Goal: Task Accomplishment & Management: Manage account settings

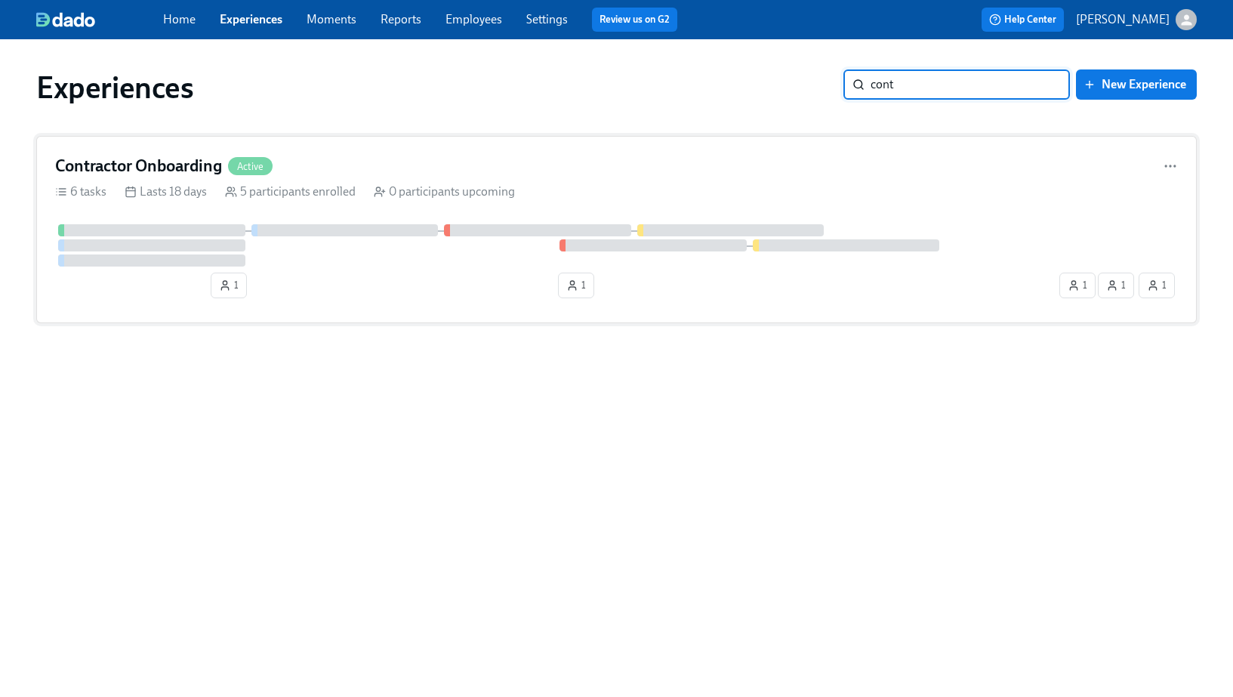
click at [644, 168] on div "Contractor Onboarding Active" at bounding box center [616, 166] width 1123 height 23
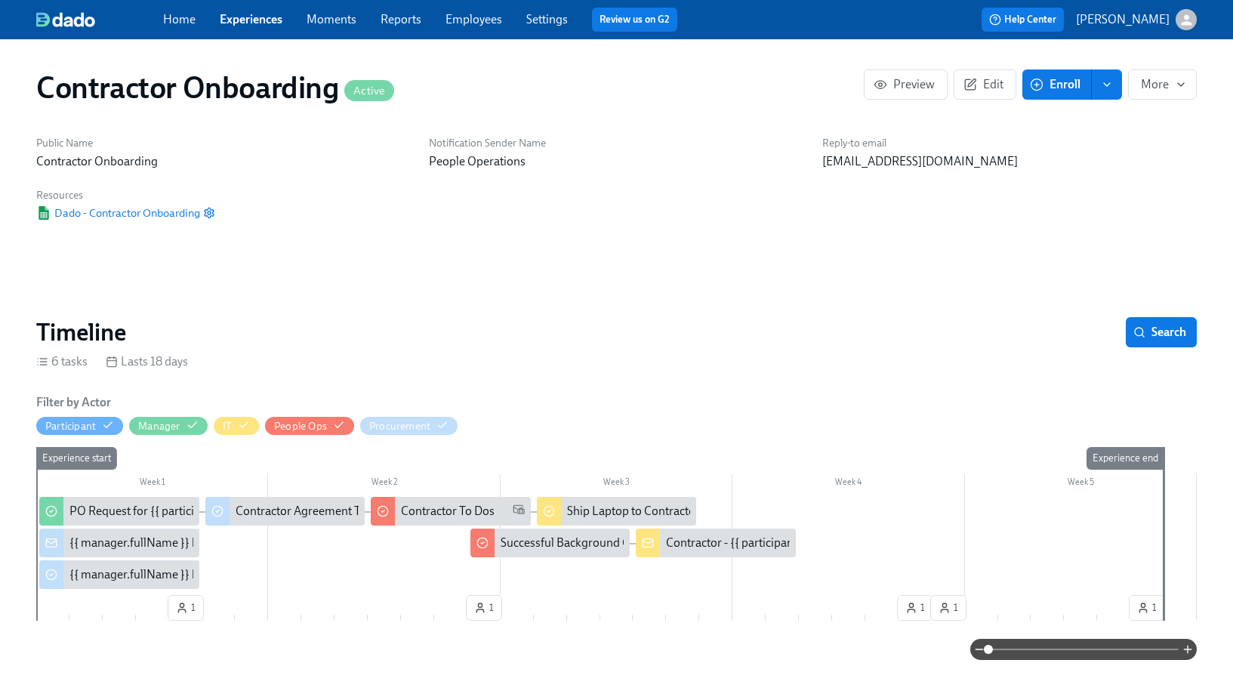
scroll to position [0, 1453]
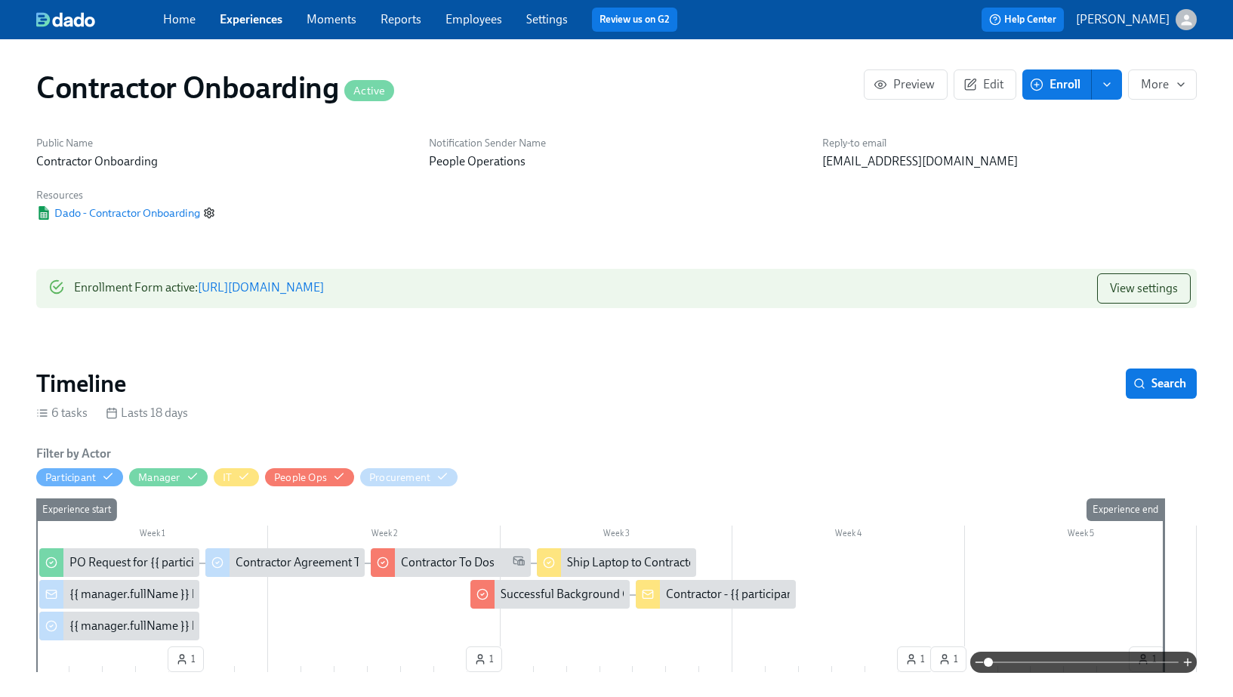
click at [212, 218] on icon "button" at bounding box center [209, 213] width 12 height 12
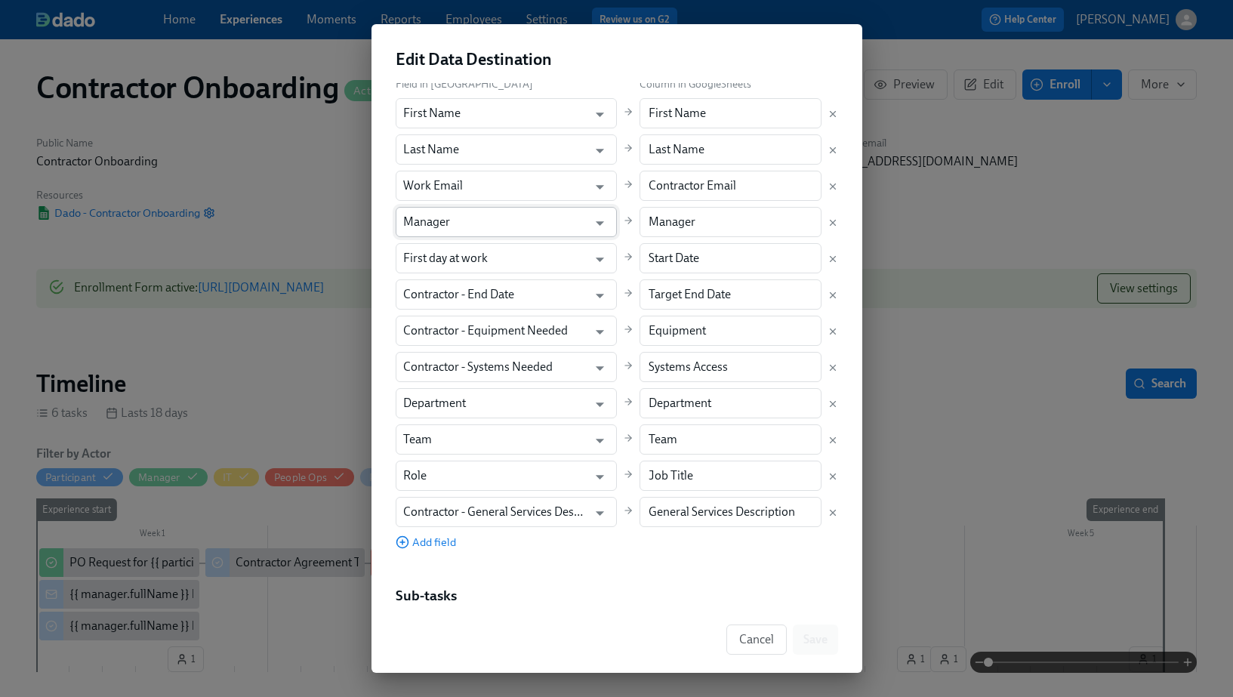
scroll to position [359, 0]
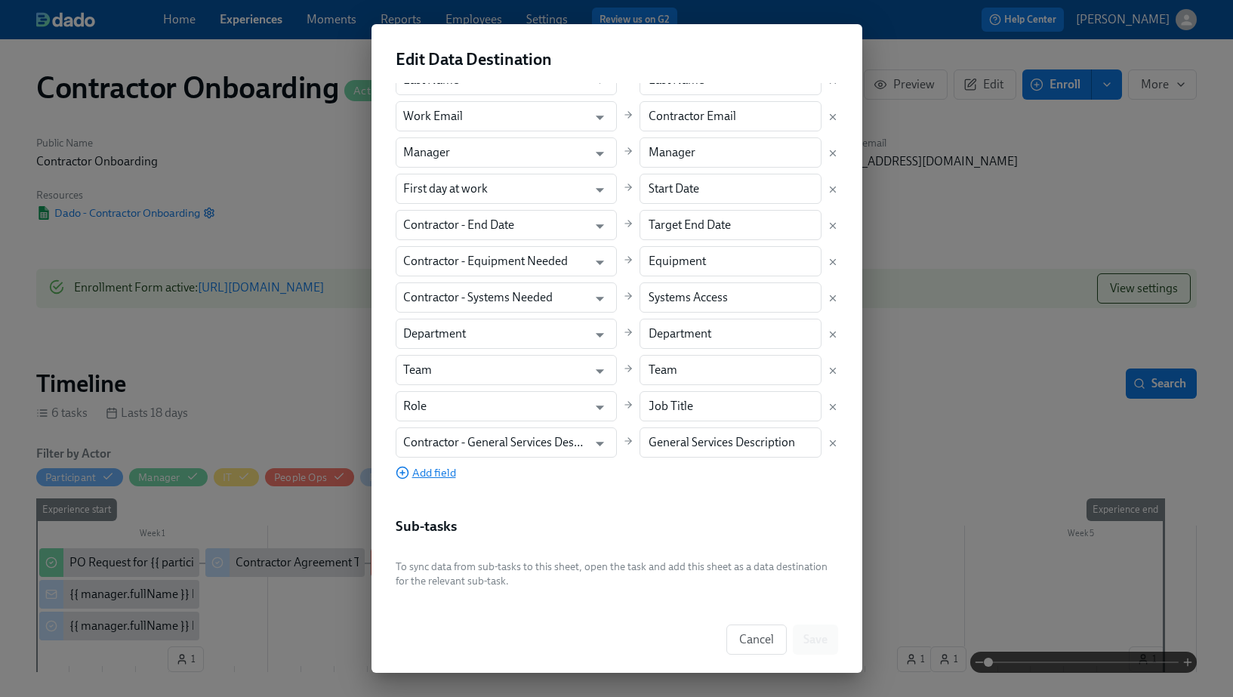
click at [429, 474] on span "Add field" at bounding box center [426, 472] width 60 height 15
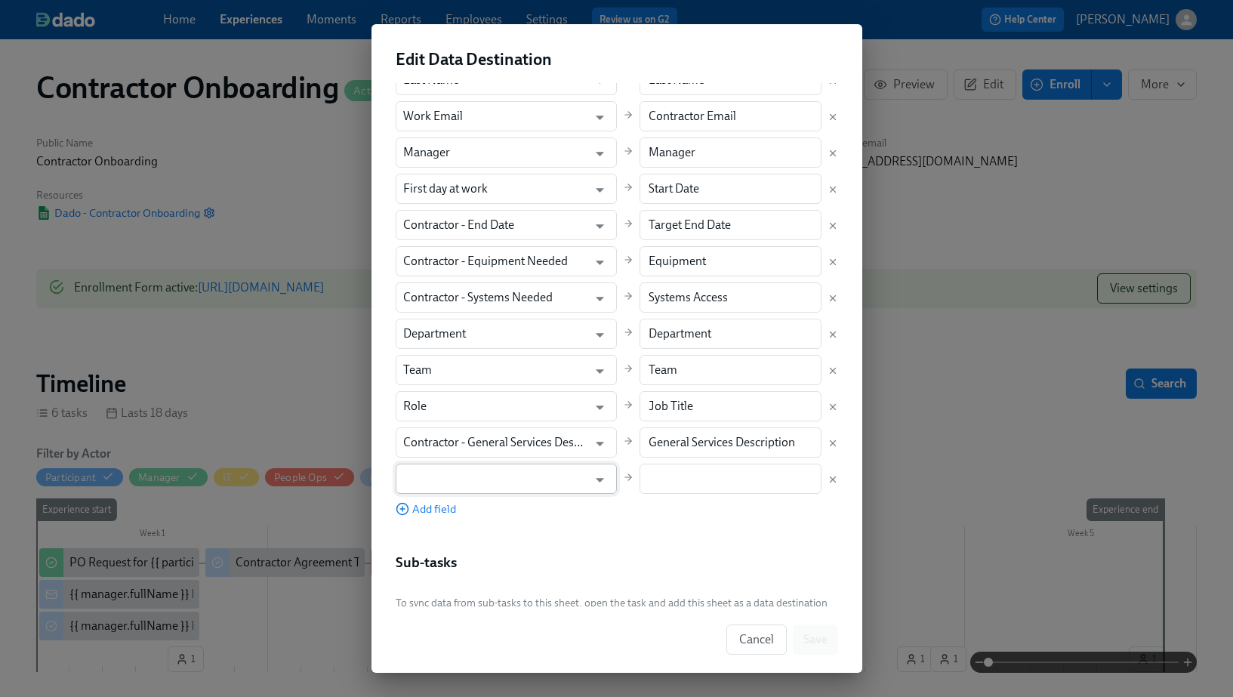
click at [432, 479] on input "text" at bounding box center [495, 479] width 185 height 30
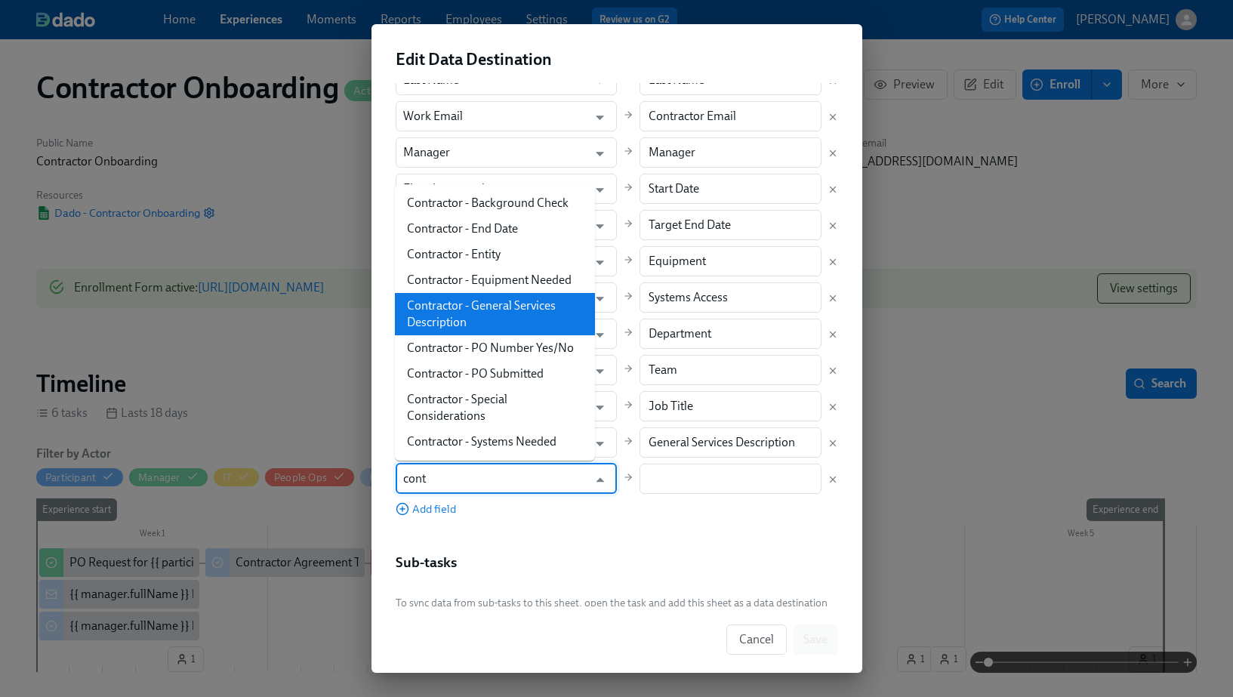
scroll to position [0, 0]
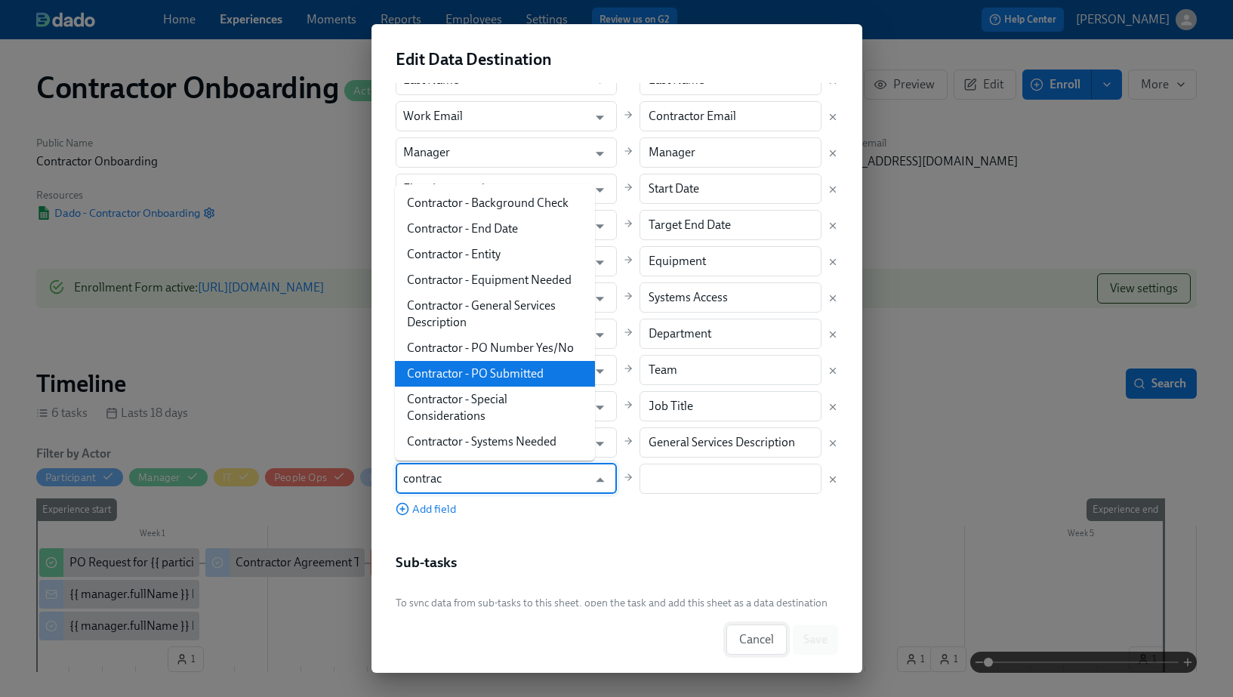
type input "contrac"
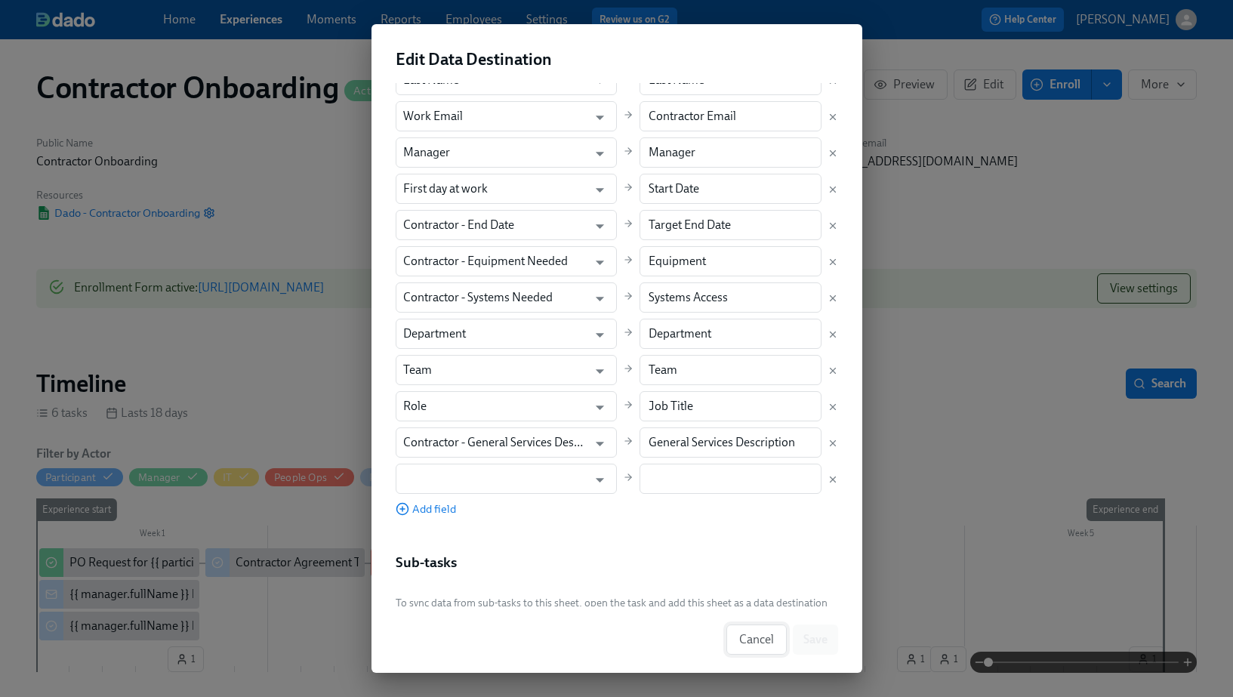
click at [756, 634] on span "Cancel" at bounding box center [756, 639] width 35 height 15
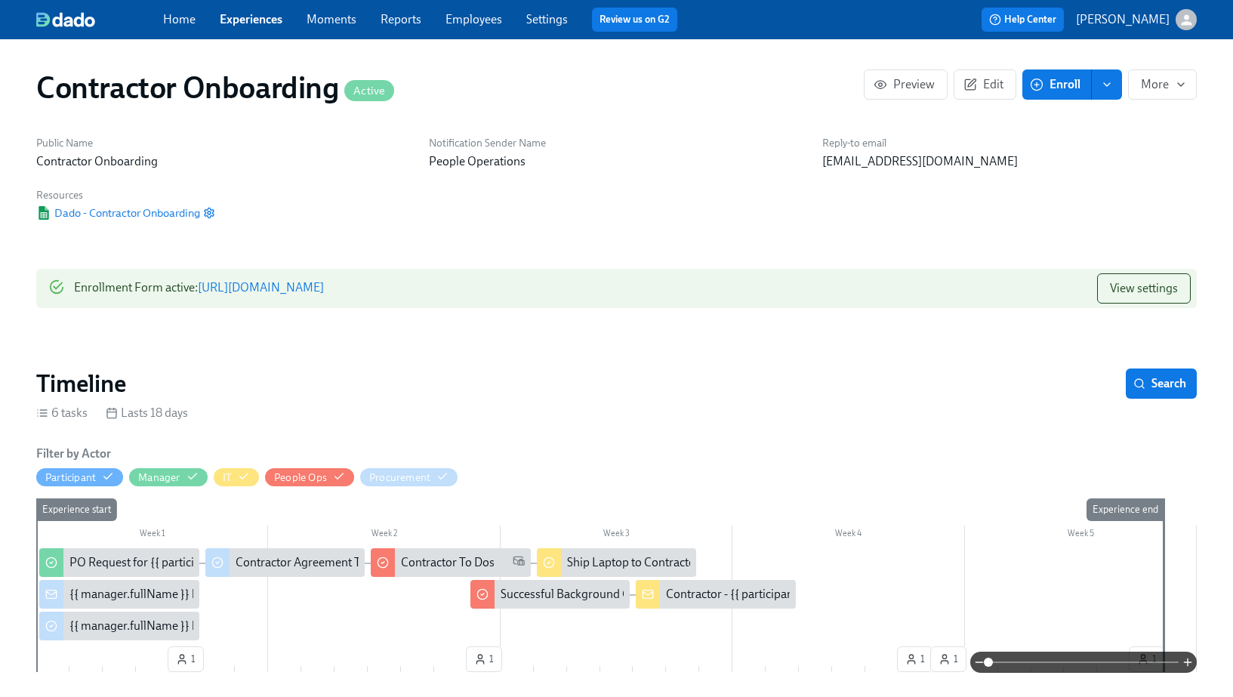
click at [324, 285] on link "[URL][DOMAIN_NAME]" at bounding box center [261, 287] width 126 height 14
click at [1159, 285] on span "View settings" at bounding box center [1144, 288] width 68 height 15
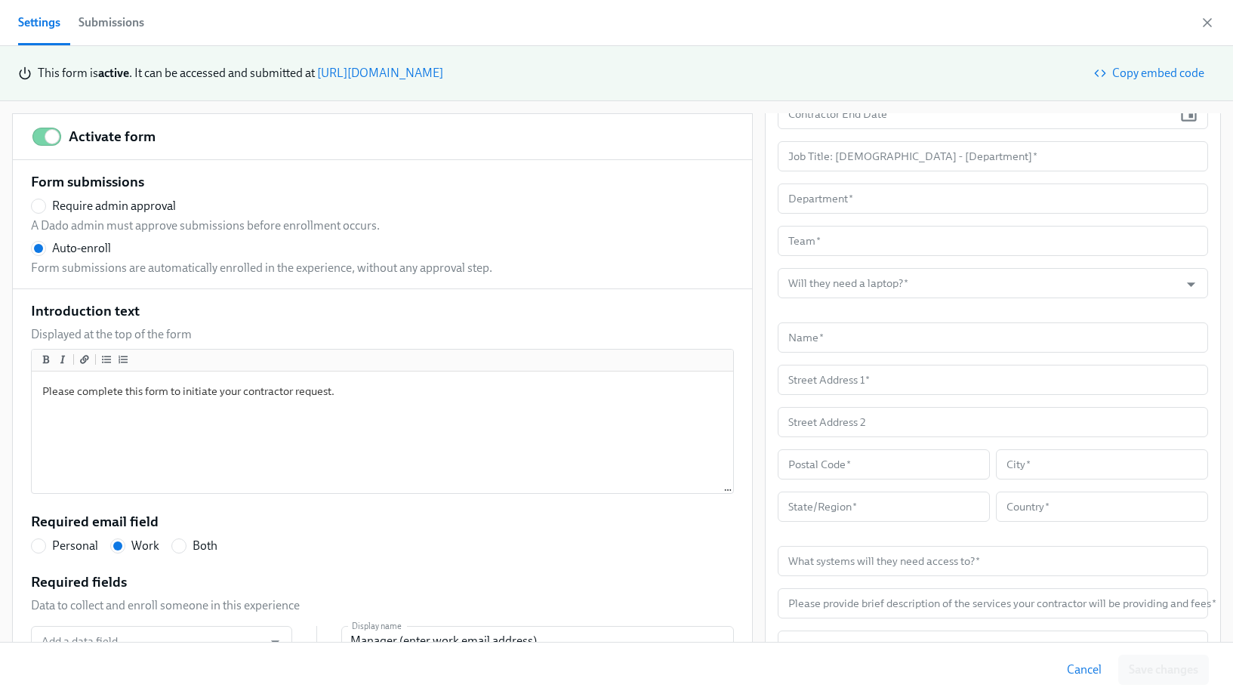
scroll to position [456, 0]
click at [898, 292] on input "Will they need a laptop?   *" at bounding box center [979, 285] width 387 height 30
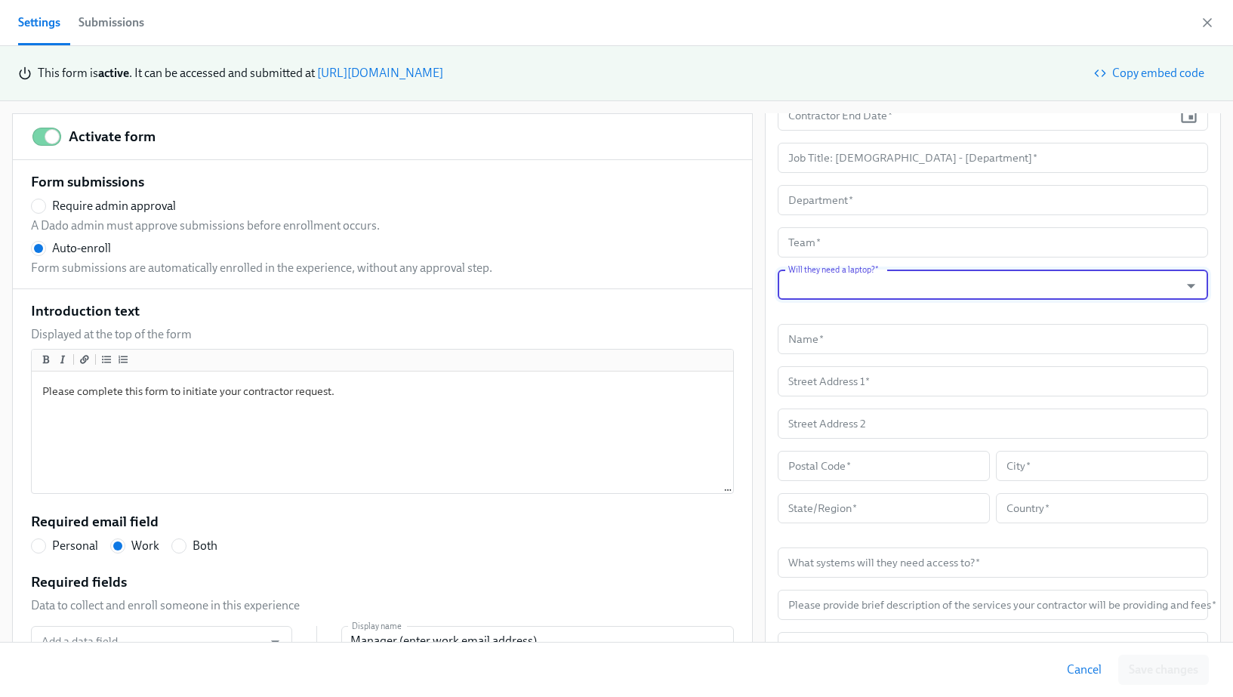
click at [898, 292] on input "Will they need a laptop?   *" at bounding box center [979, 285] width 387 height 30
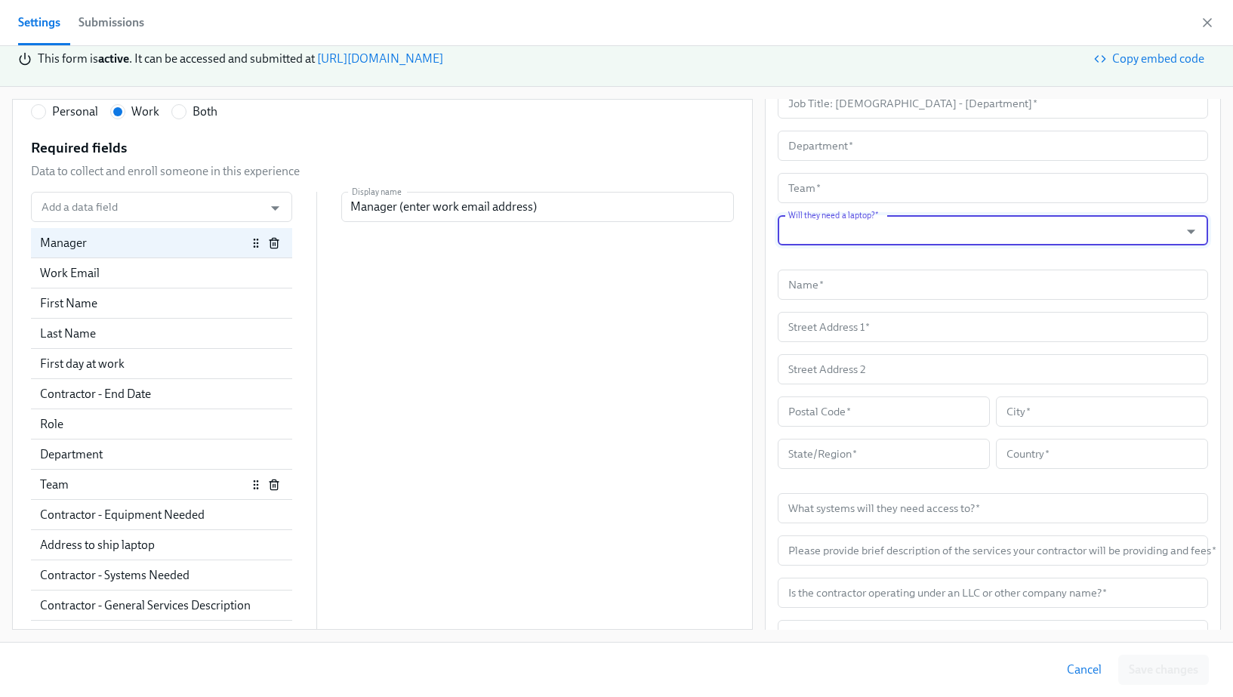
scroll to position [0, 0]
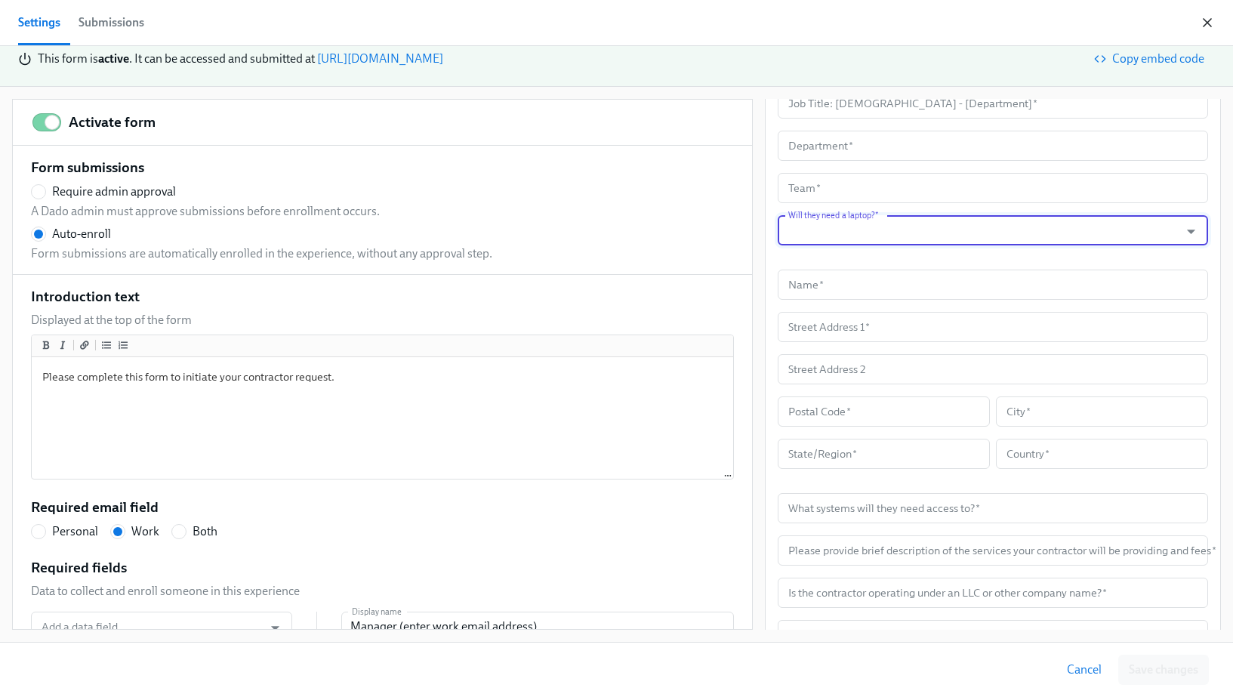
click at [1209, 23] on icon "button" at bounding box center [1208, 23] width 8 height 8
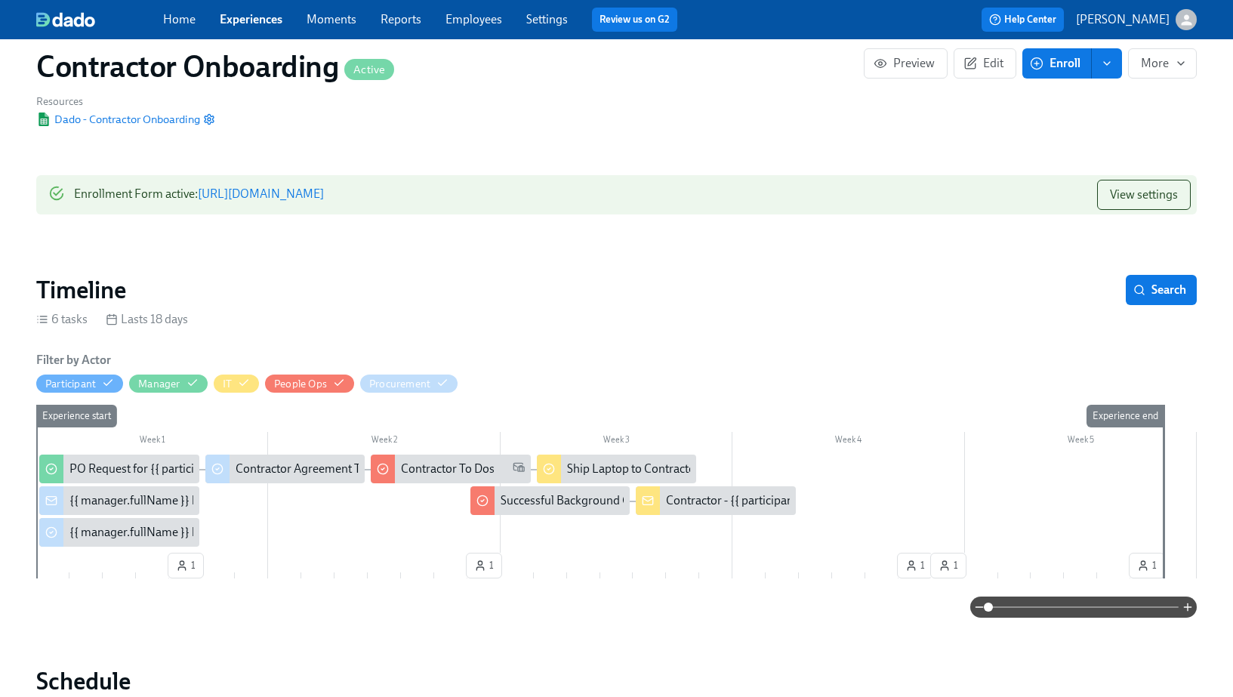
scroll to position [94, 0]
click at [97, 502] on div "{{ manager.fullName }} has submitted a PO request for their contractor" at bounding box center [251, 500] width 364 height 17
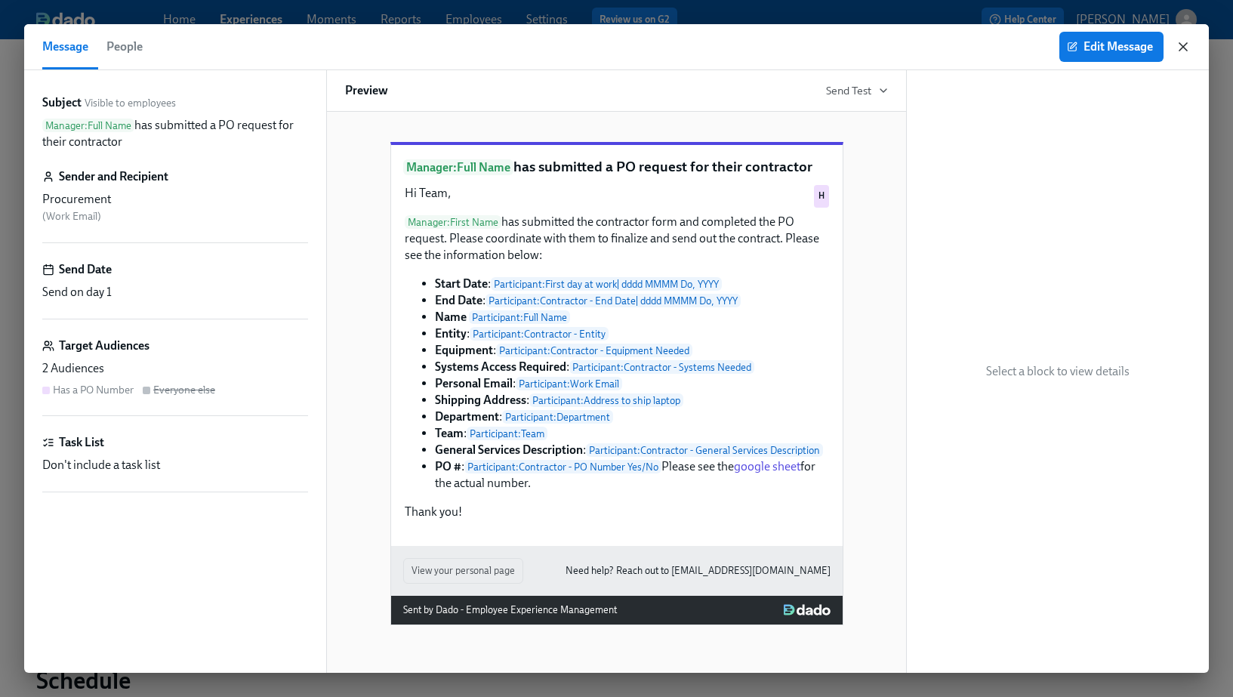
click at [1181, 45] on icon "button" at bounding box center [1184, 47] width 8 height 8
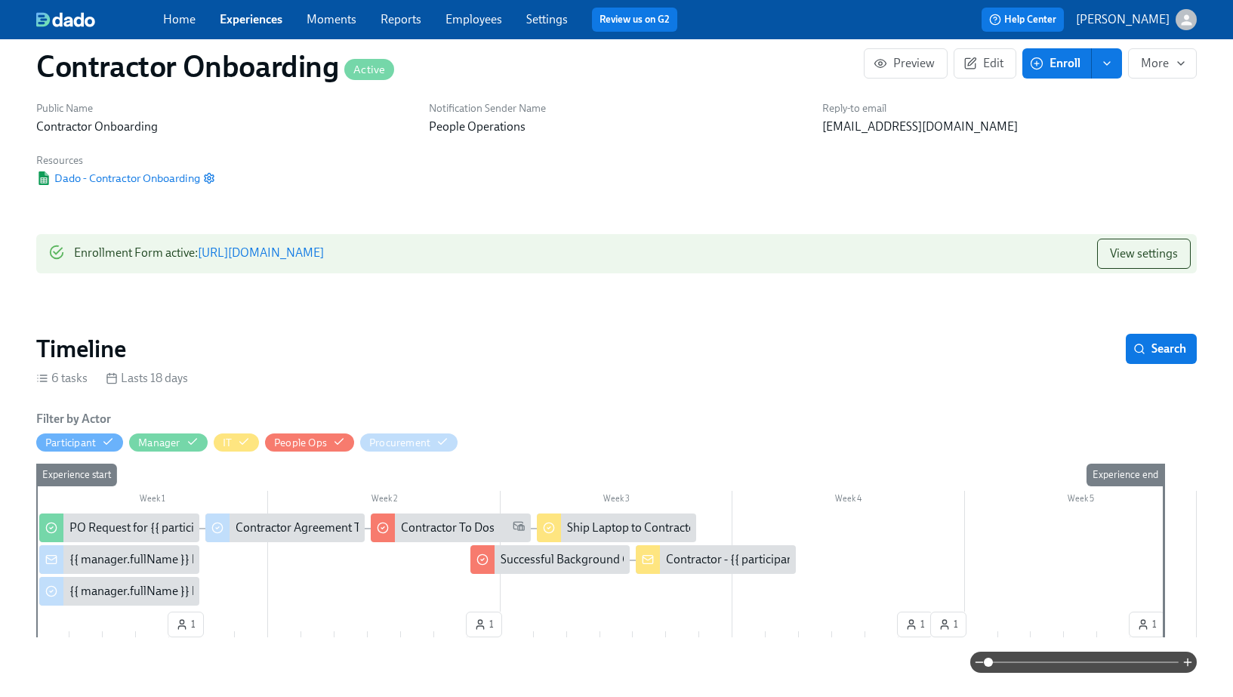
scroll to position [29, 0]
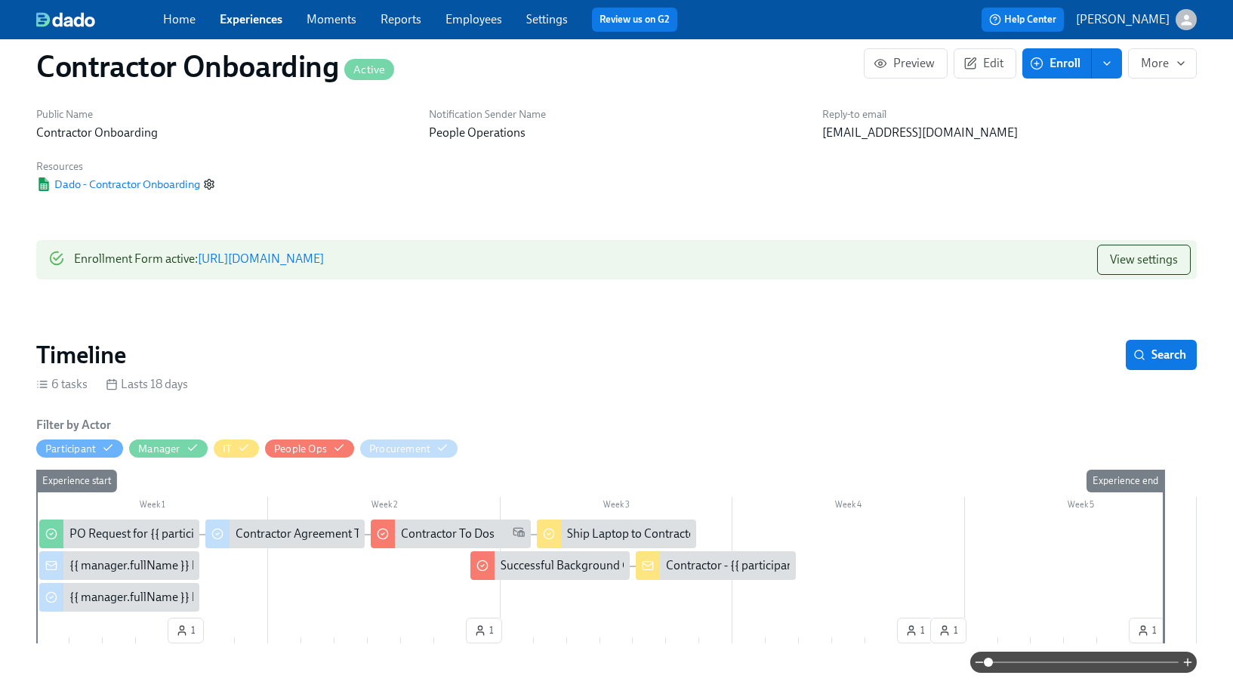
click at [211, 188] on icon "button" at bounding box center [209, 184] width 9 height 10
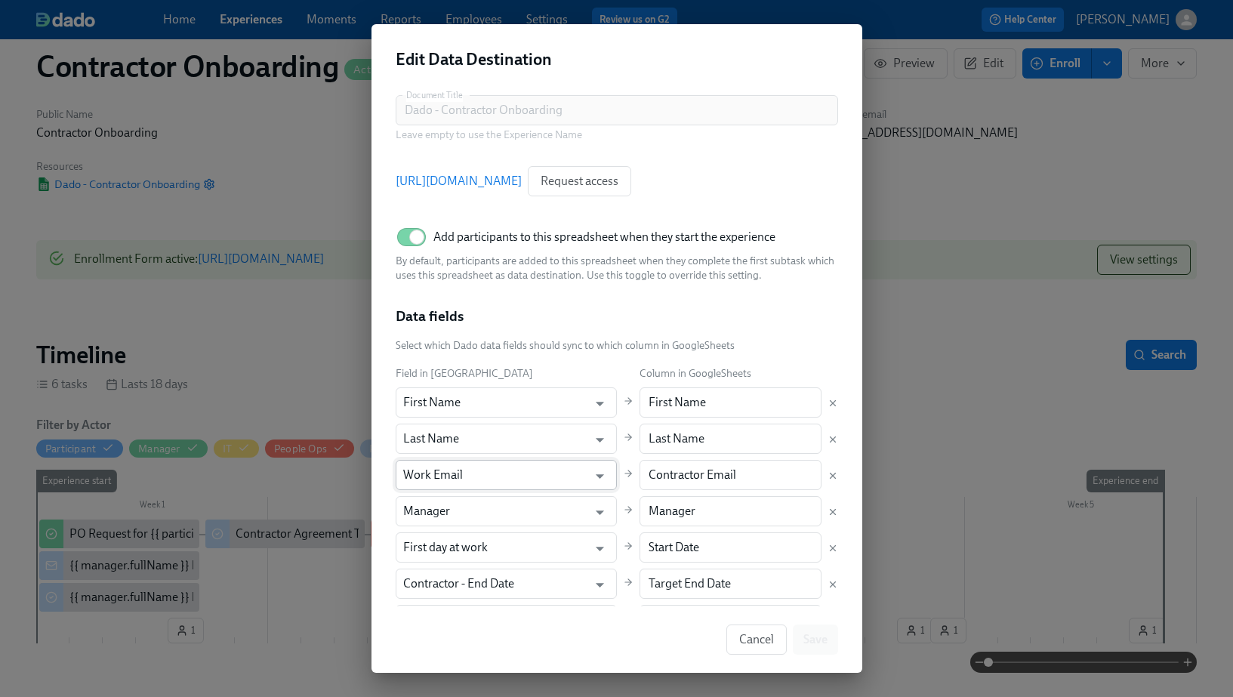
scroll to position [359, 0]
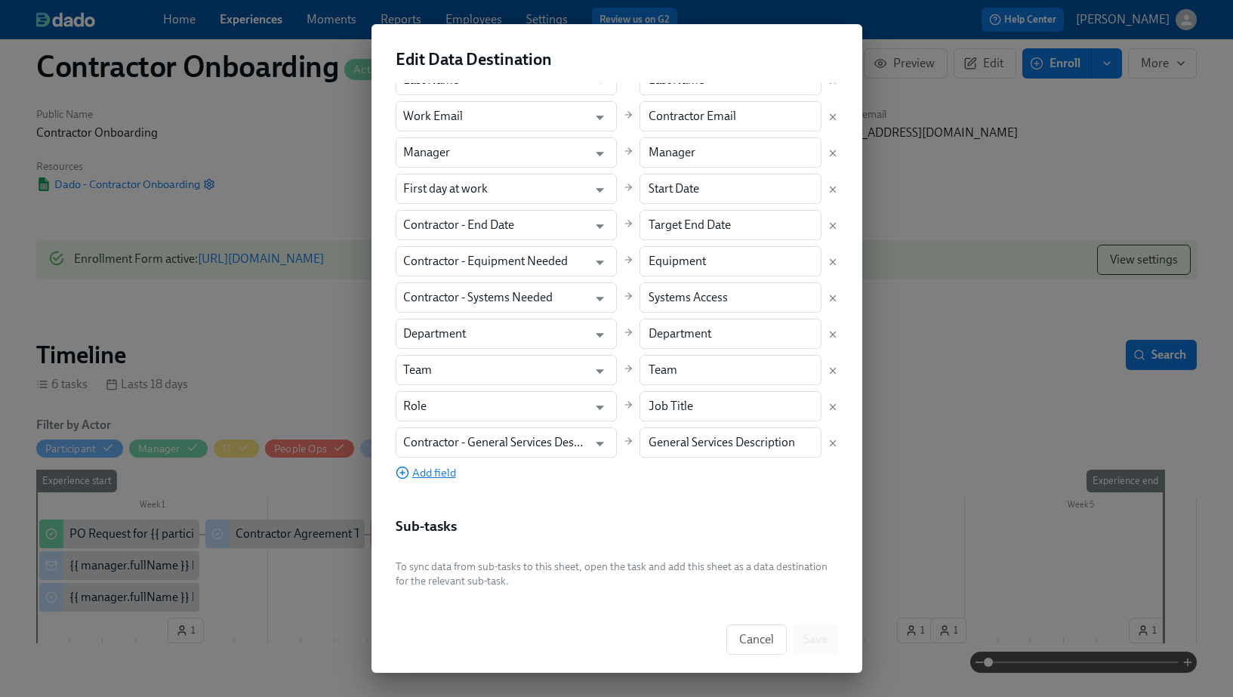
click at [432, 474] on span "Add field" at bounding box center [426, 472] width 60 height 15
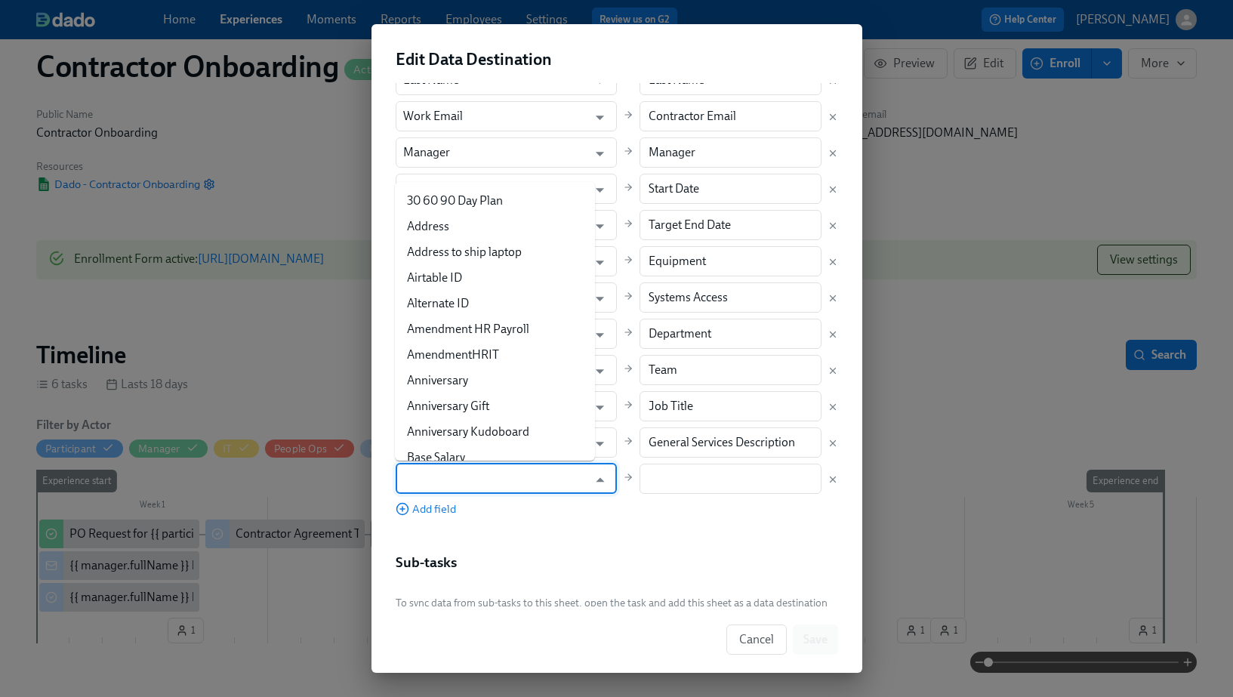
click at [425, 483] on input "text" at bounding box center [495, 479] width 185 height 30
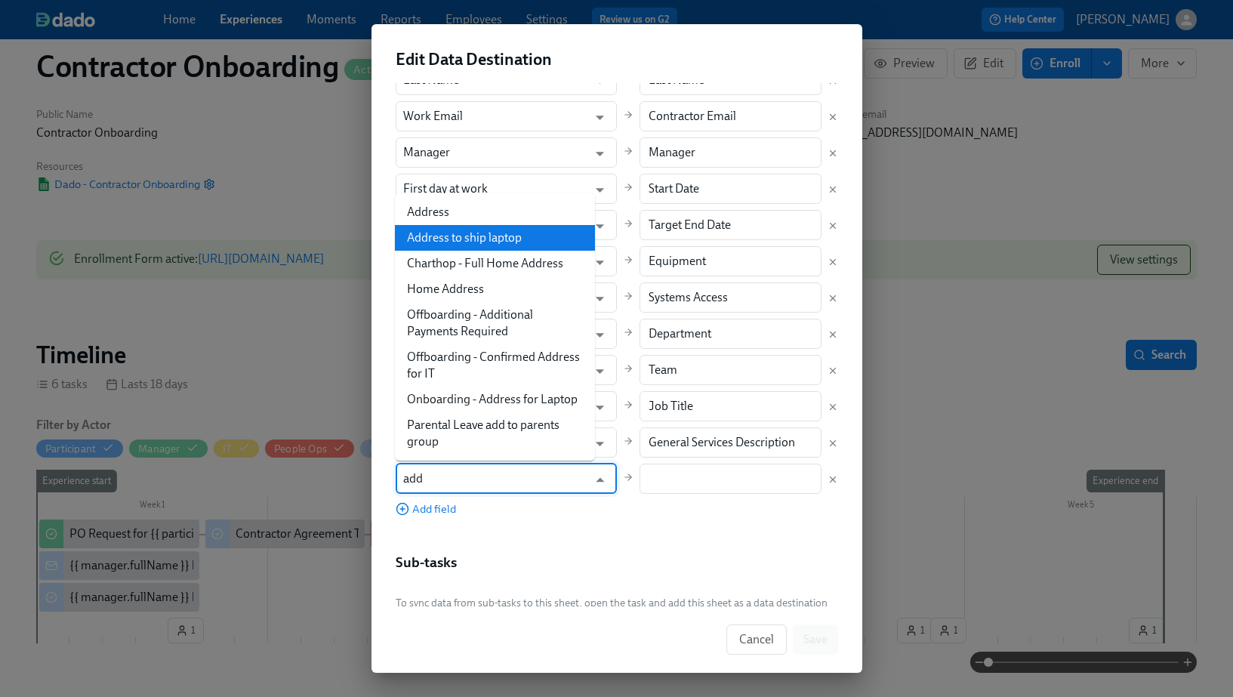
click at [458, 235] on li "Address to ship laptop" at bounding box center [495, 238] width 200 height 26
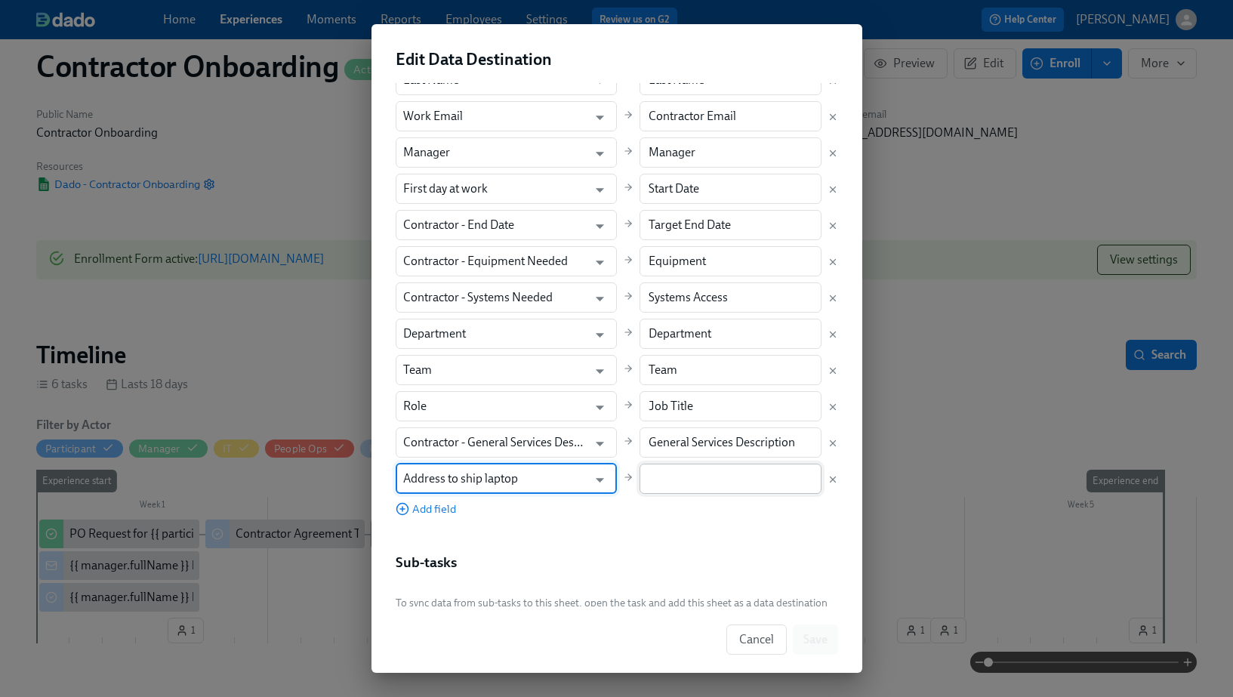
type input "Address to ship laptop"
click at [703, 487] on input "text" at bounding box center [731, 479] width 182 height 30
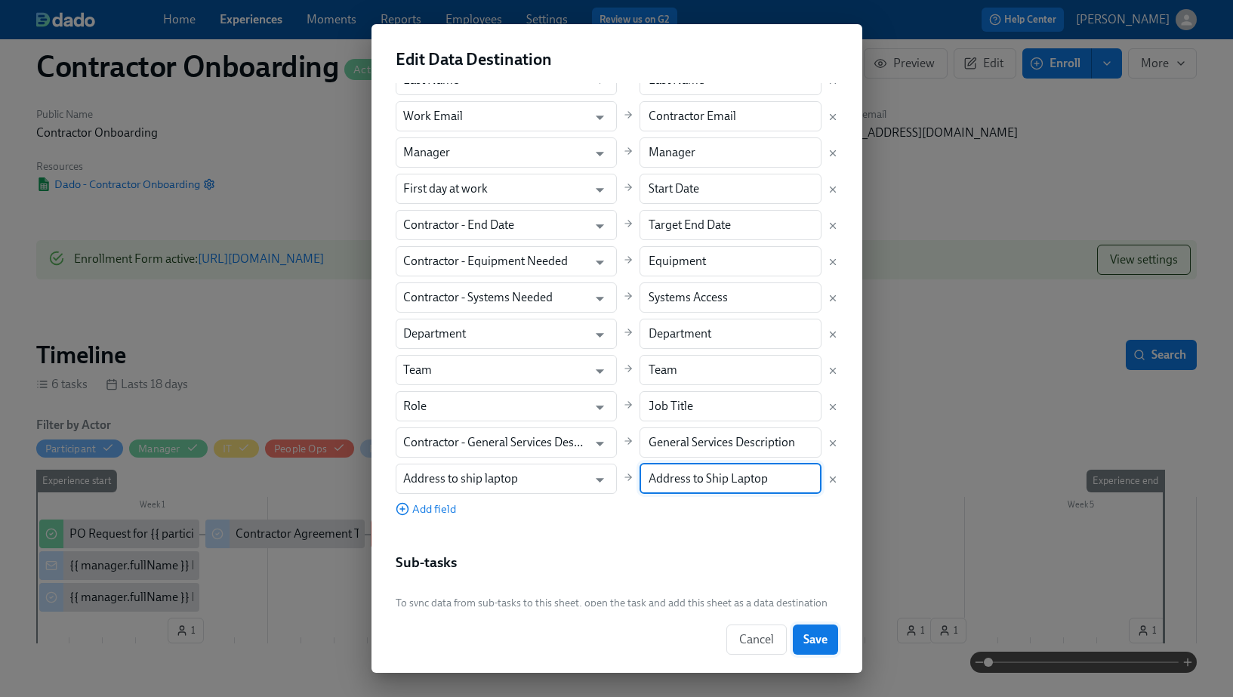
type input "Address to Ship Laptop"
click at [809, 641] on span "Save" at bounding box center [816, 639] width 24 height 15
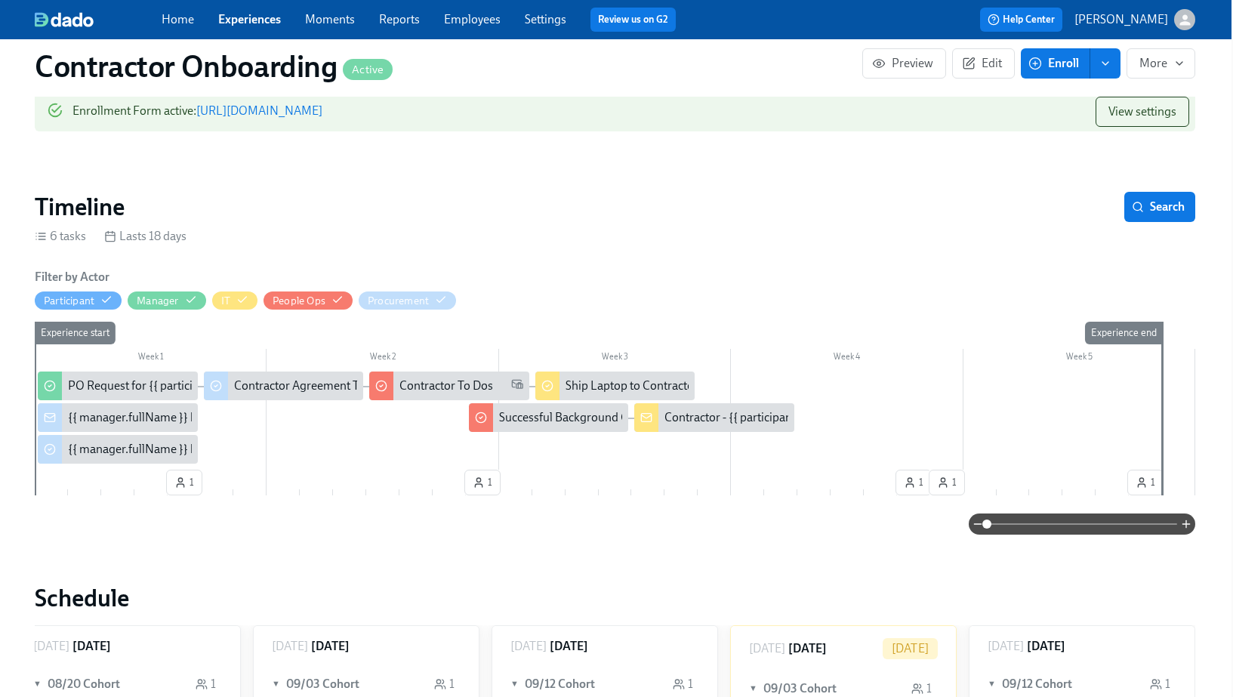
scroll to position [180, 2]
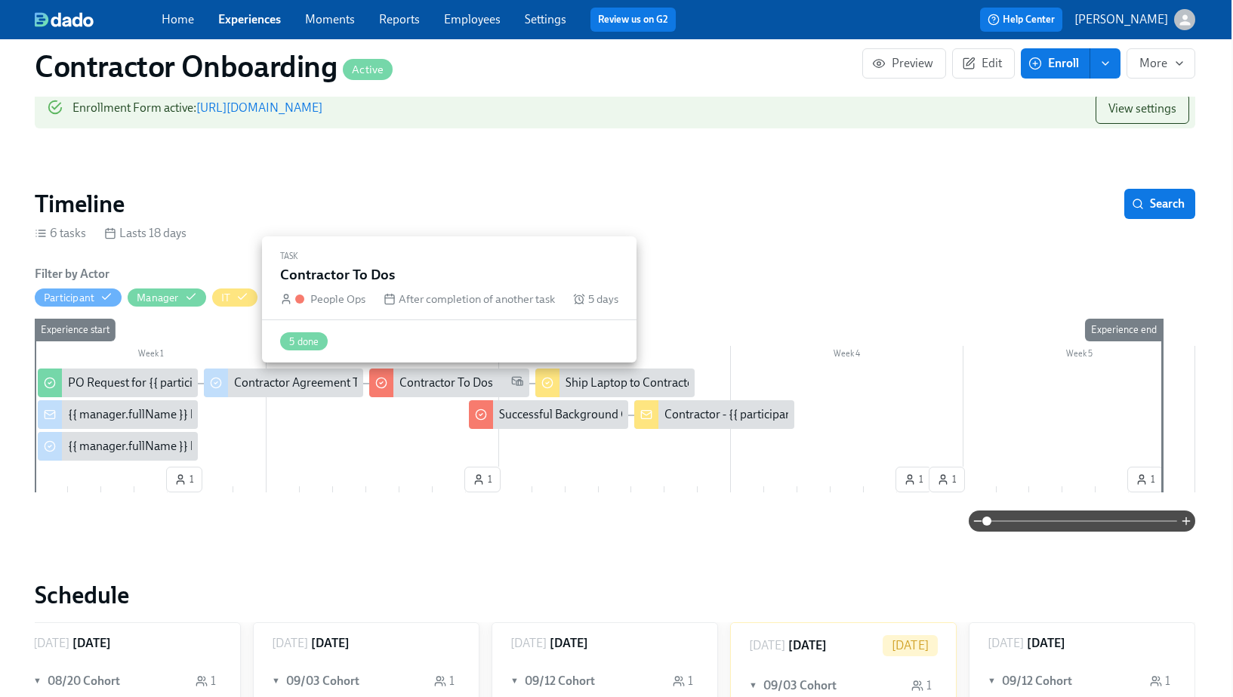
click at [422, 387] on div "Contractor To Dos" at bounding box center [447, 383] width 94 height 17
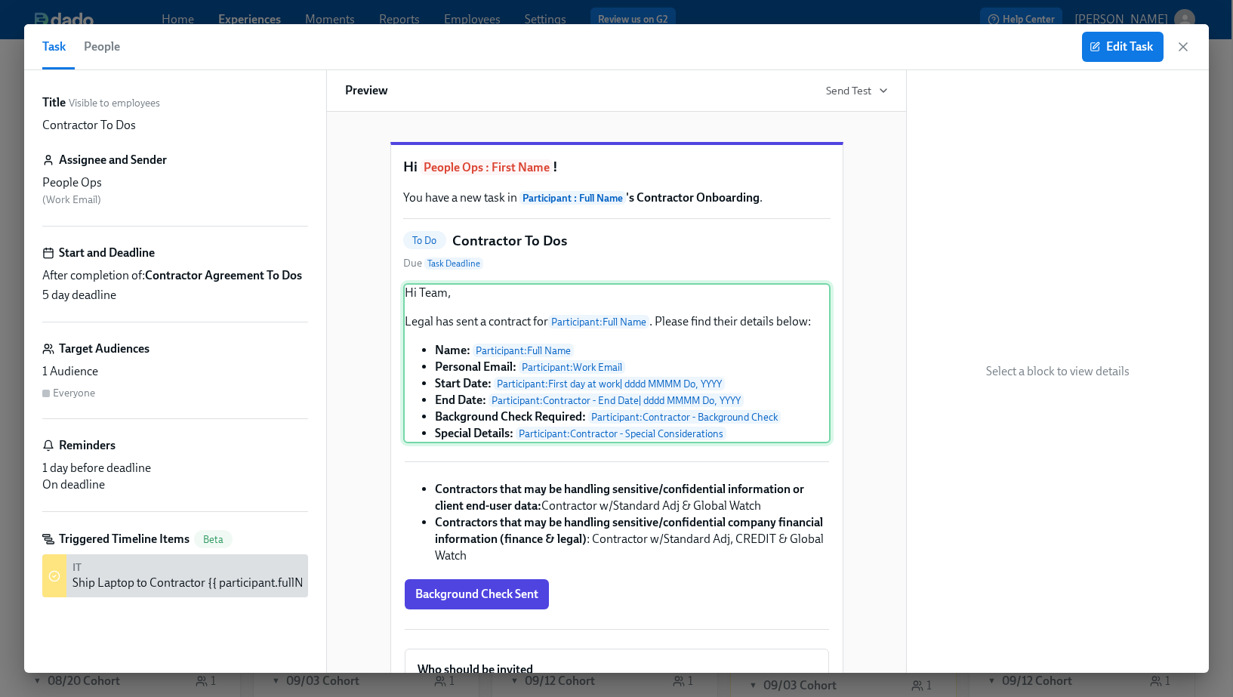
scroll to position [16, 0]
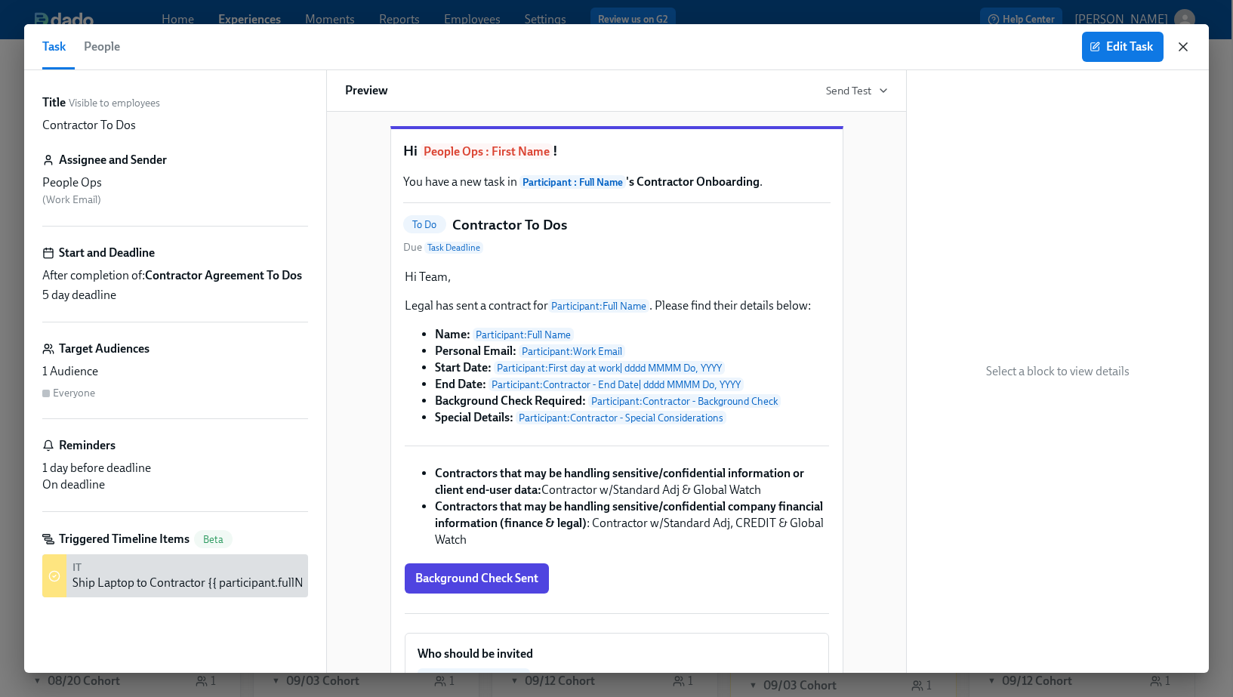
click at [1186, 44] on icon "button" at bounding box center [1184, 47] width 8 height 8
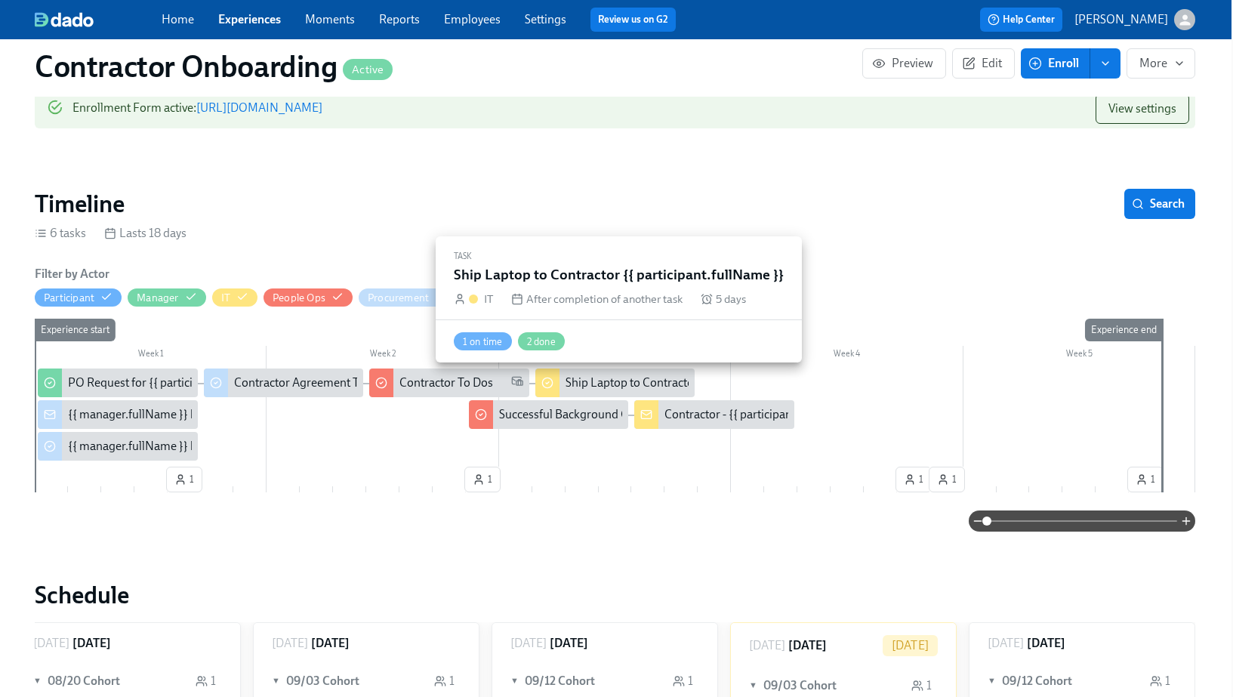
click at [635, 382] on div "Ship Laptop to Contractor {{ participant.fullName }}" at bounding box center [698, 383] width 265 height 17
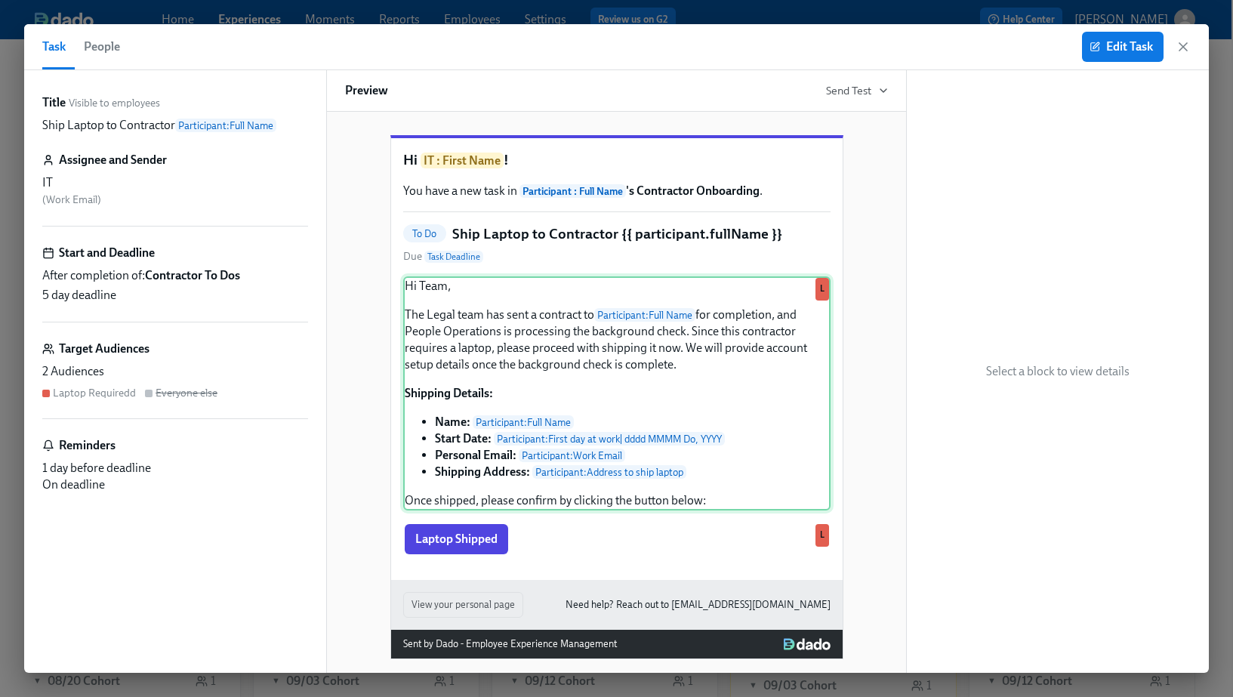
scroll to position [8, 0]
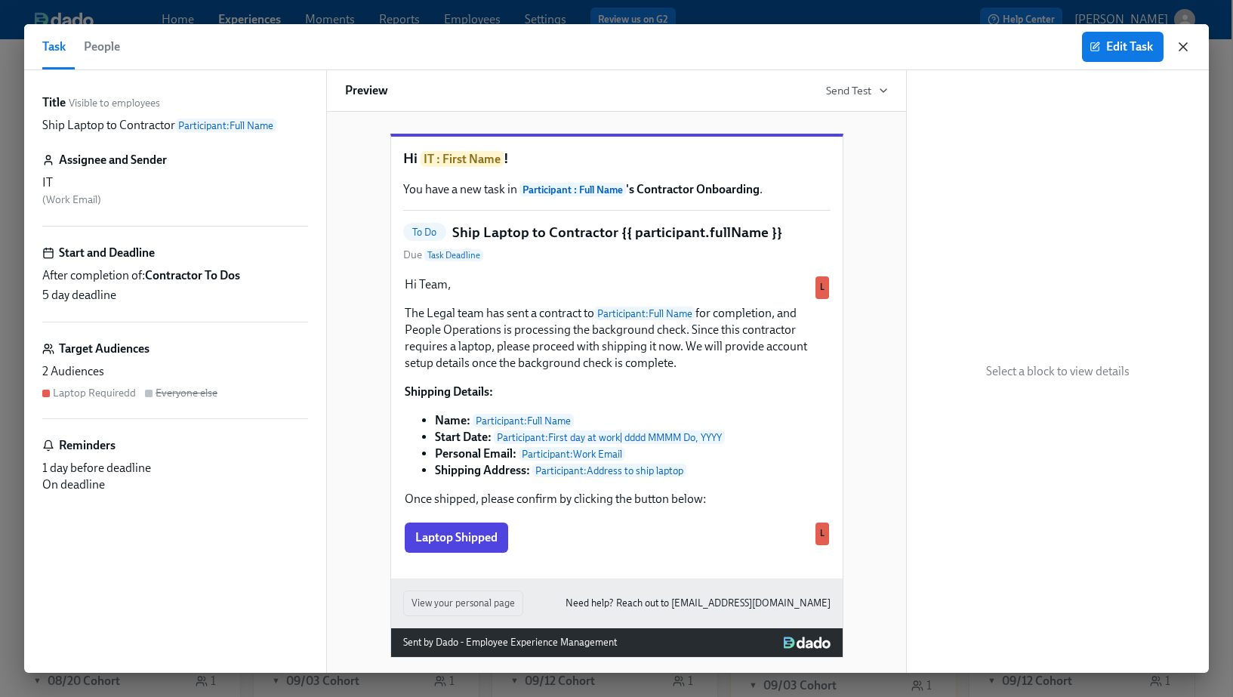
click at [1179, 46] on icon "button" at bounding box center [1183, 46] width 15 height 15
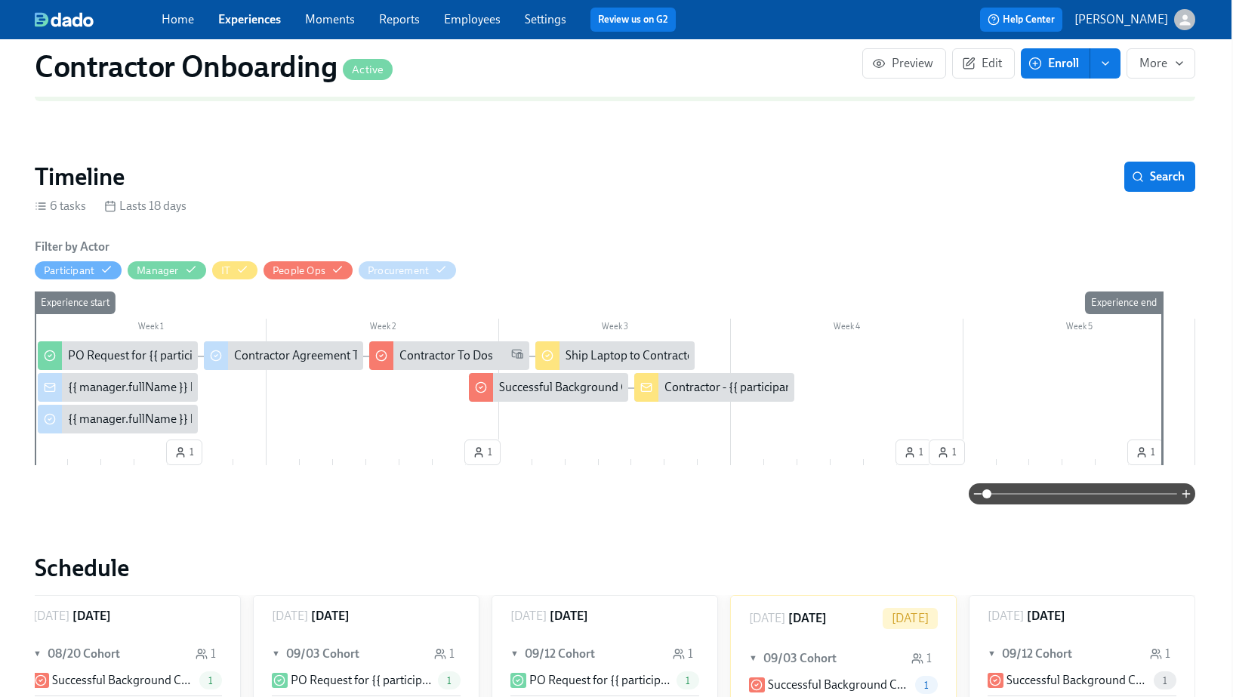
scroll to position [0, 2]
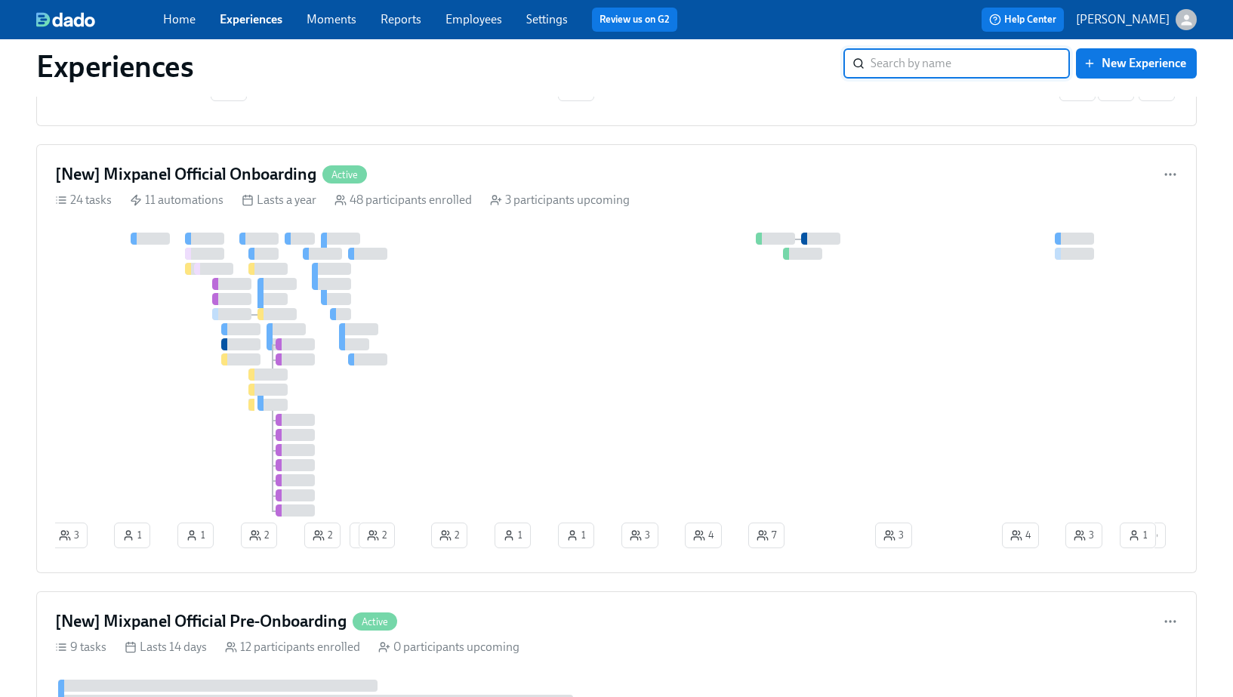
scroll to position [165, 0]
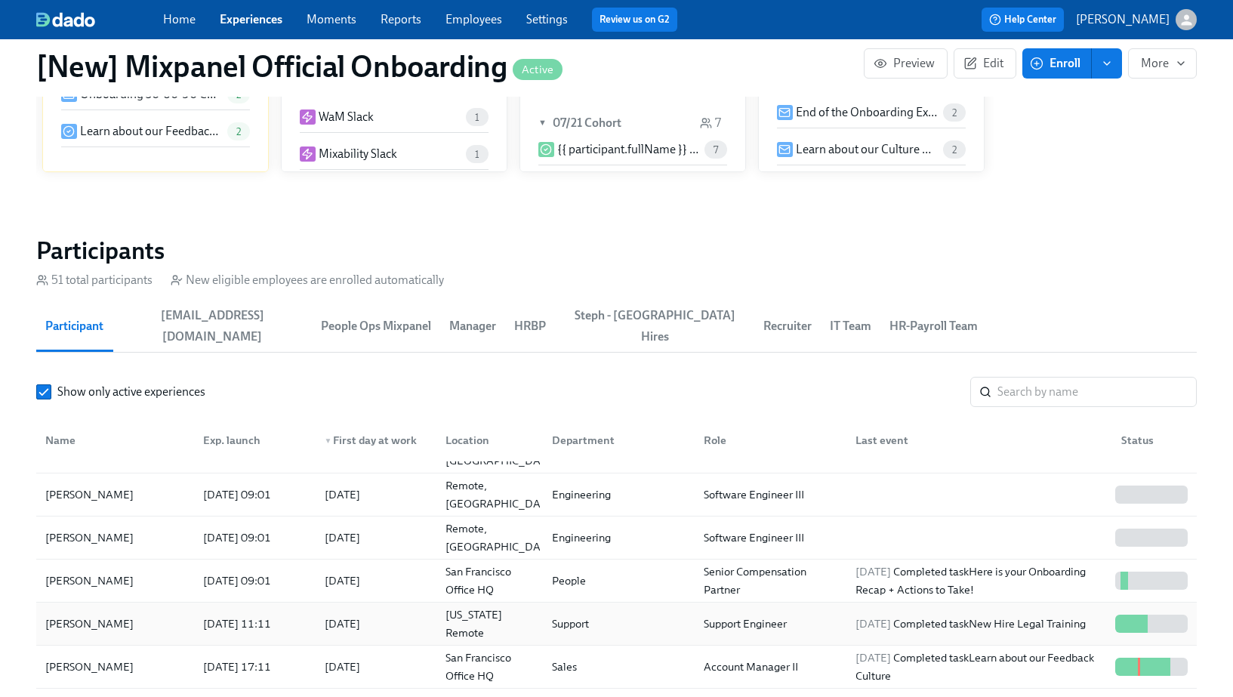
scroll to position [245, 0]
click at [171, 610] on div "Ali Rook" at bounding box center [115, 625] width 152 height 30
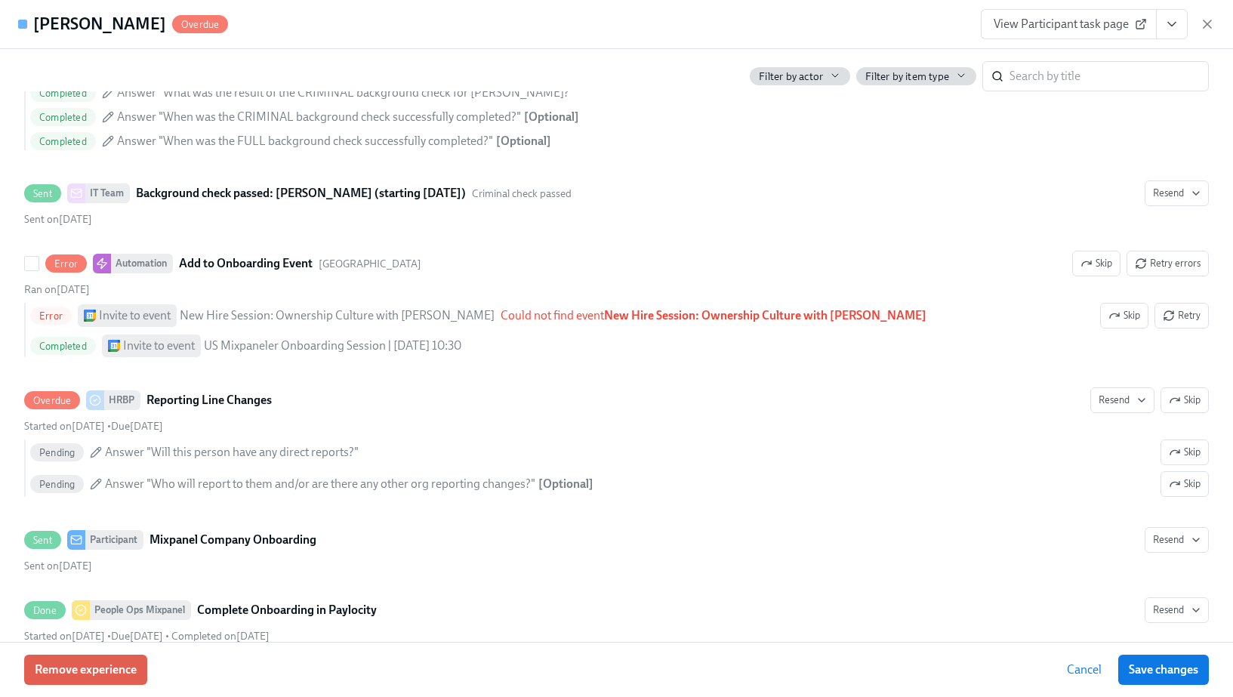
scroll to position [999, 0]
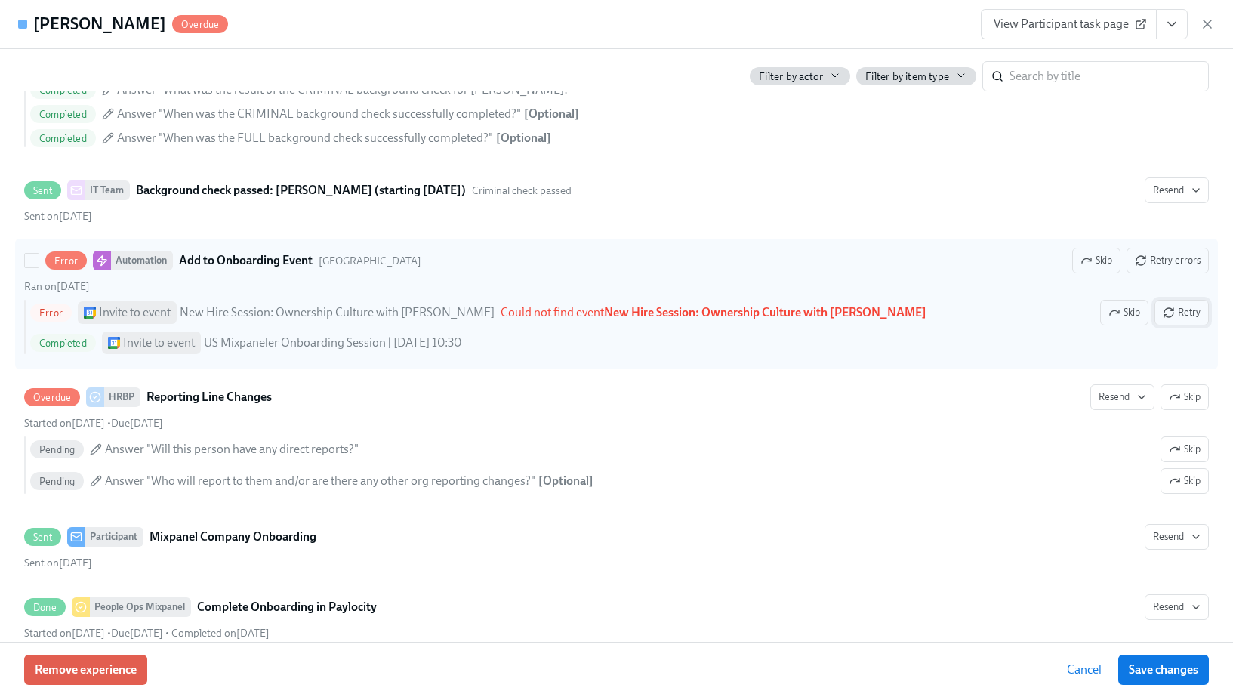
click at [1182, 314] on span "Retry" at bounding box center [1182, 312] width 38 height 15
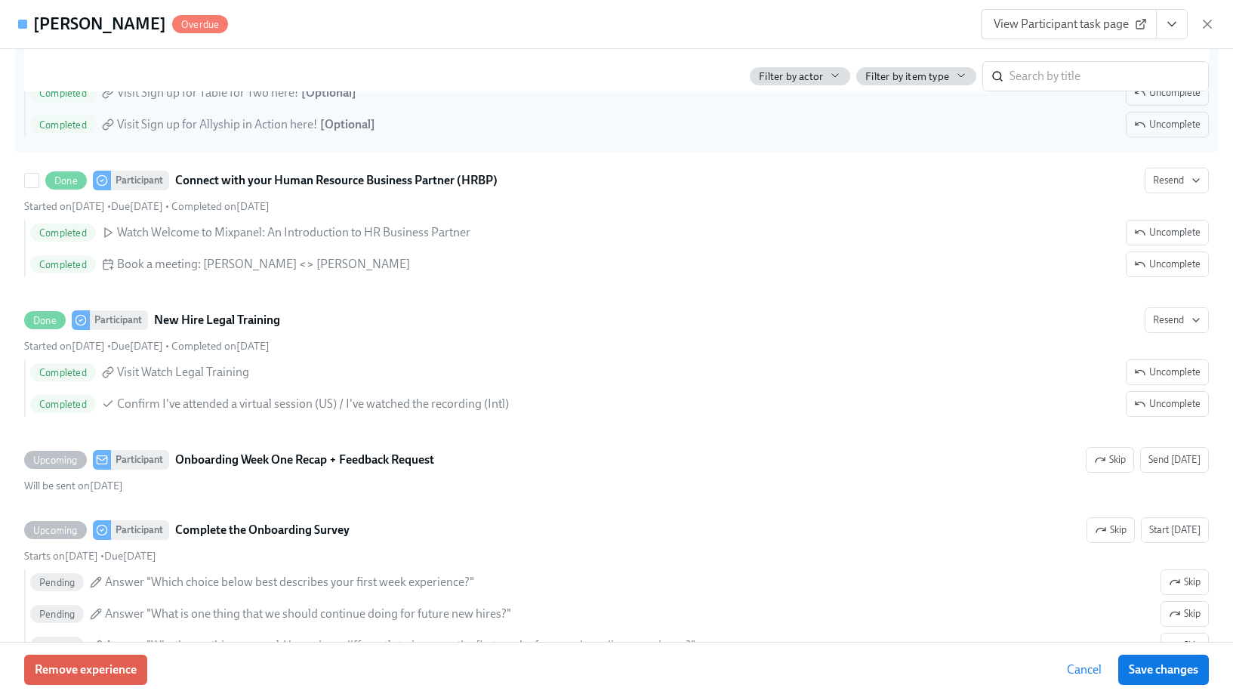
scroll to position [3245, 0]
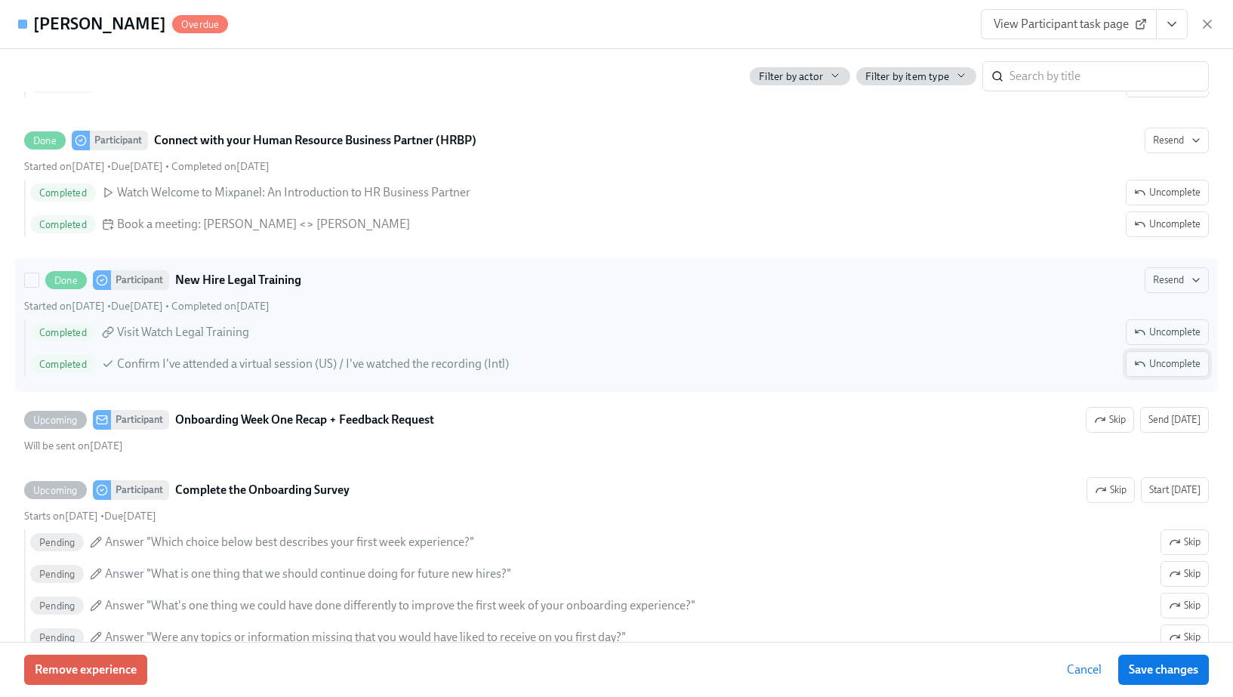
click at [1151, 372] on span "Uncomplete" at bounding box center [1168, 364] width 66 height 15
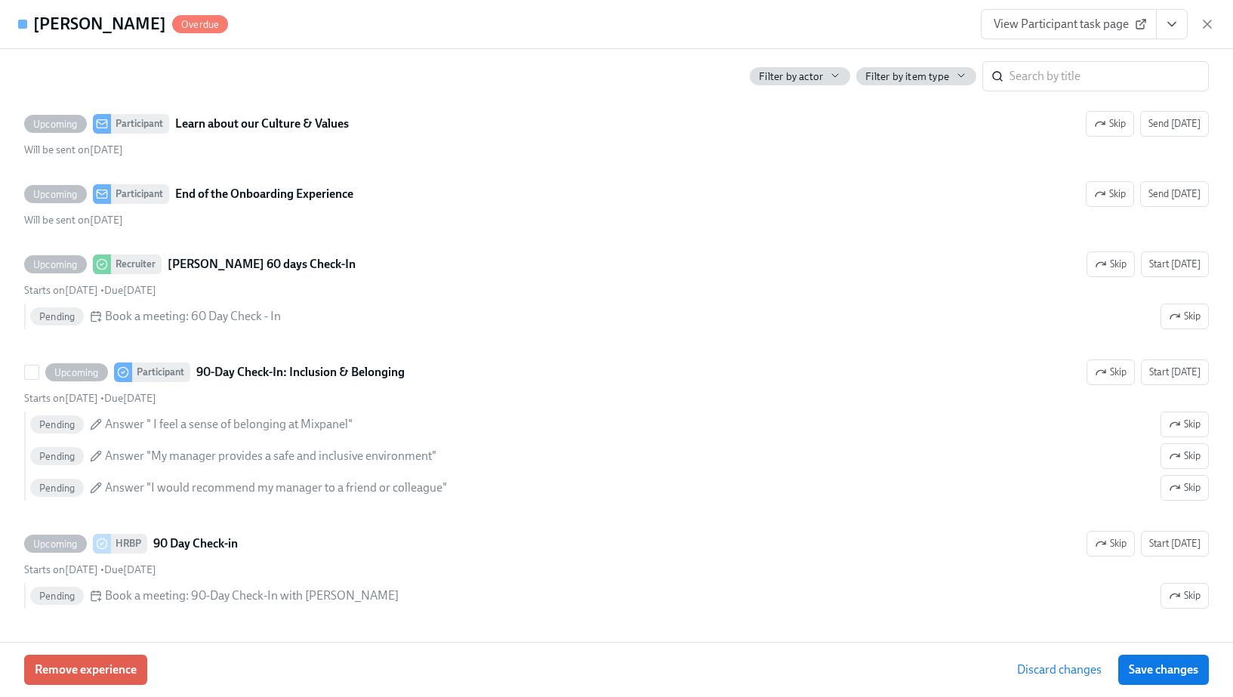
scroll to position [4475, 0]
click at [1159, 672] on span "Save changes" at bounding box center [1163, 669] width 69 height 15
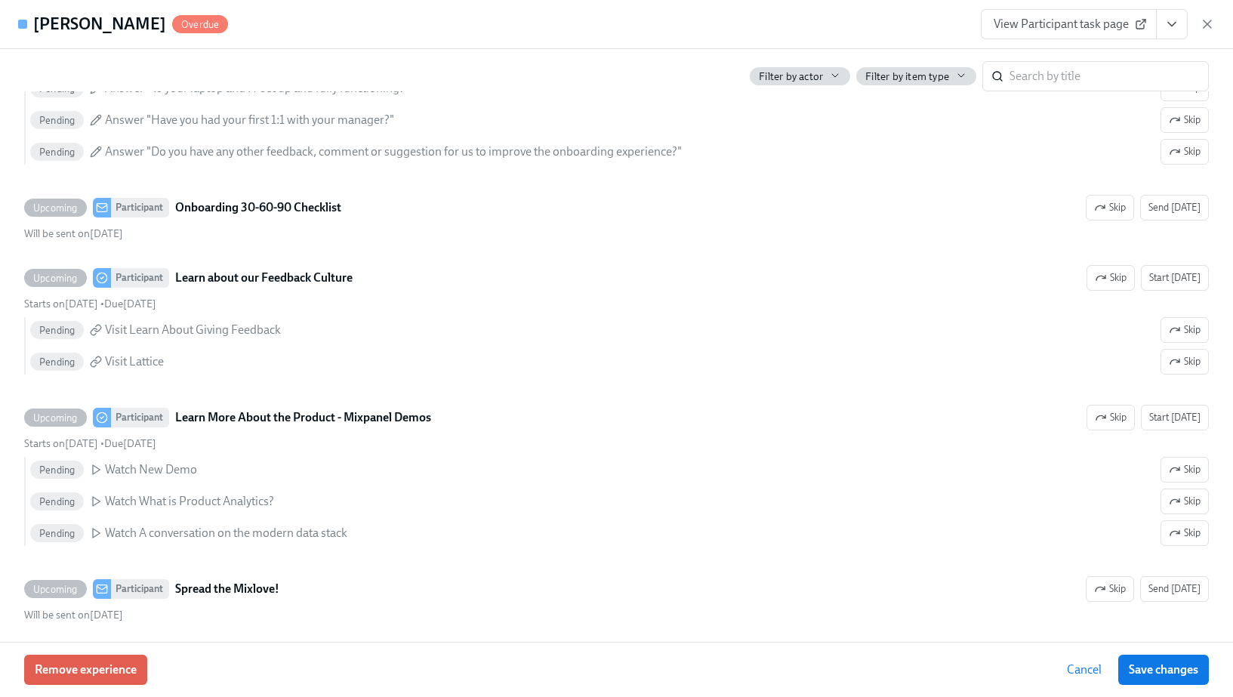
scroll to position [4475, 0]
